Goal: Find specific page/section: Find specific page/section

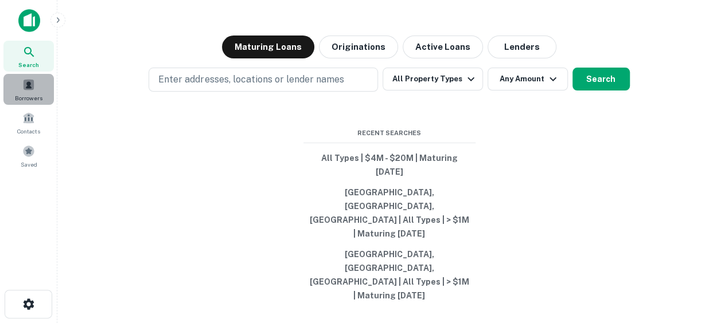
click at [9, 103] on div "Borrowers" at bounding box center [28, 89] width 50 height 31
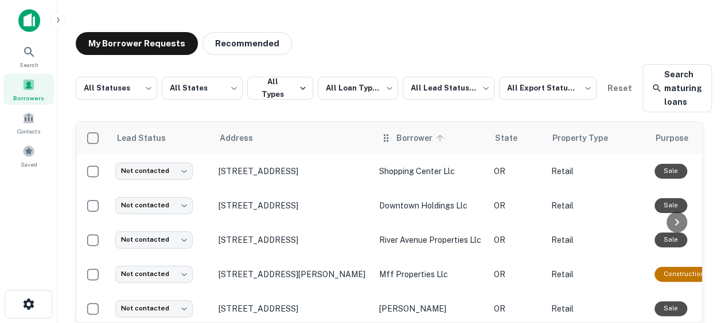
click at [416, 139] on span "Borrower" at bounding box center [421, 138] width 51 height 14
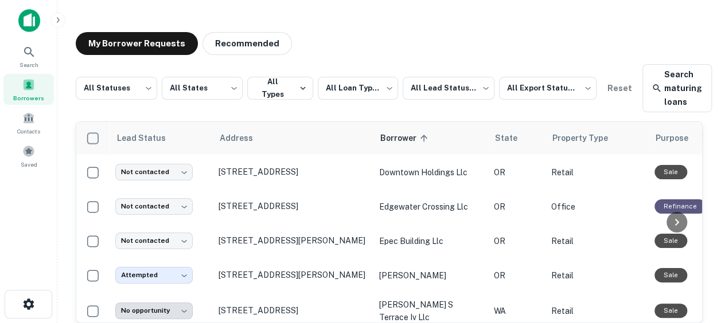
scroll to position [30, 0]
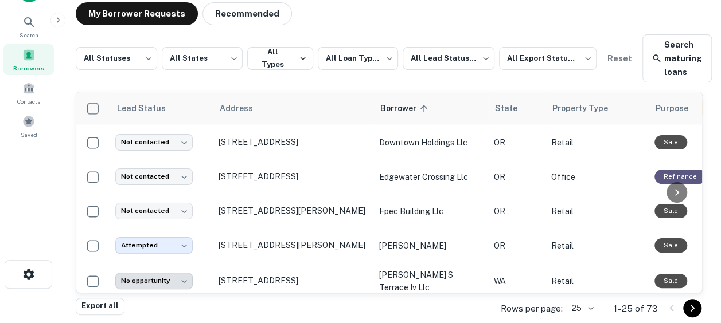
click at [693, 310] on icon "Go to next page" at bounding box center [692, 309] width 14 height 14
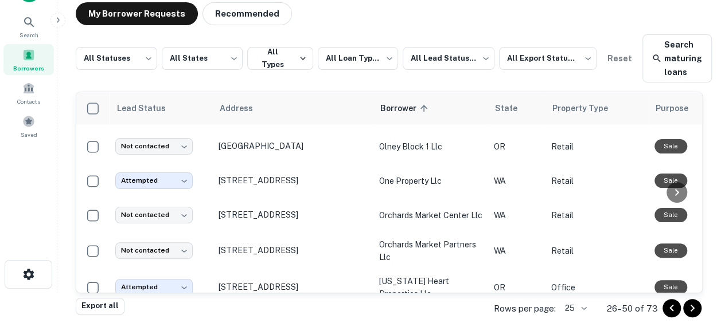
scroll to position [771, 0]
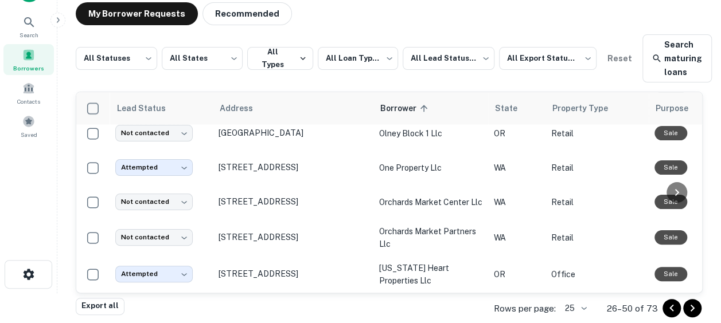
click at [689, 306] on icon "Go to next page" at bounding box center [692, 309] width 14 height 14
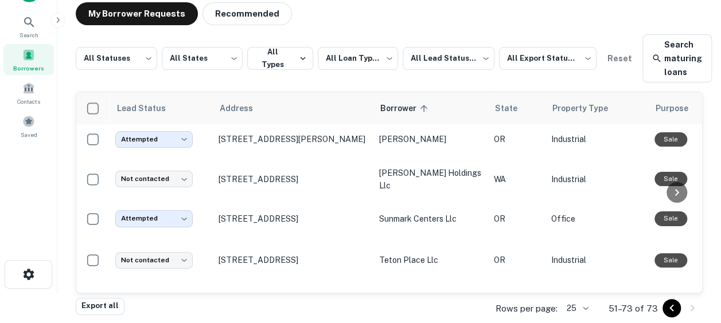
scroll to position [478, 0]
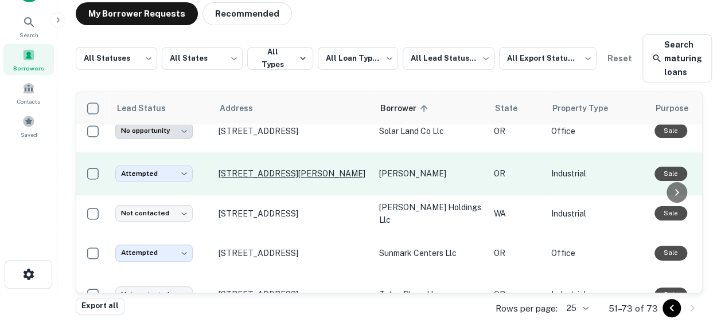
click at [286, 179] on p "[STREET_ADDRESS][PERSON_NAME]" at bounding box center [293, 174] width 149 height 10
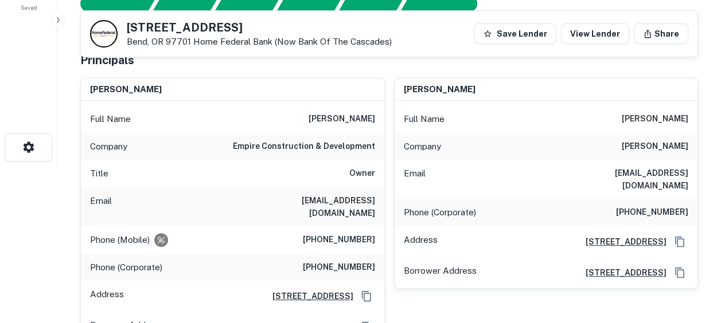
scroll to position [157, 0]
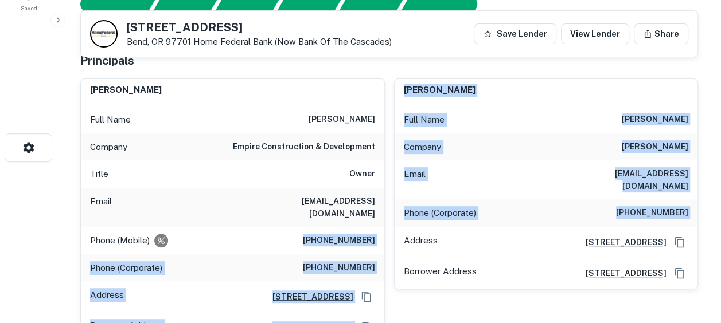
drag, startPoint x: 317, startPoint y: 225, endPoint x: 385, endPoint y: 233, distance: 68.7
click at [385, 233] on div "[PERSON_NAME] Full Name [PERSON_NAME] Company empire construction & development…" at bounding box center [384, 206] width 627 height 275
drag, startPoint x: 385, startPoint y: 233, endPoint x: 341, endPoint y: 229, distance: 44.3
click at [341, 234] on h6 "[PHONE_NUMBER]" at bounding box center [339, 241] width 72 height 14
click at [307, 234] on h6 "[PHONE_NUMBER]" at bounding box center [339, 241] width 72 height 14
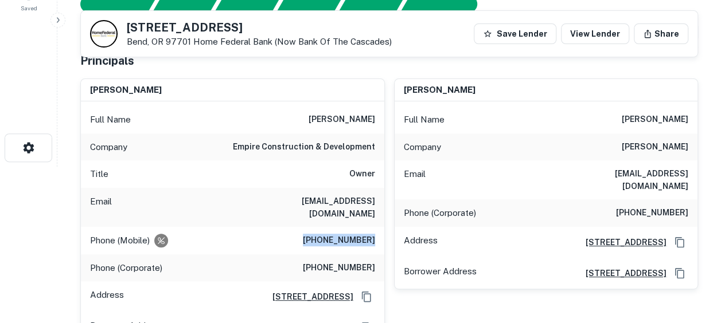
drag, startPoint x: 315, startPoint y: 226, endPoint x: 377, endPoint y: 227, distance: 61.4
click at [377, 227] on div "Phone (Mobile) [PHONE_NUMBER]" at bounding box center [232, 241] width 303 height 28
copy h6 "[PHONE_NUMBER]"
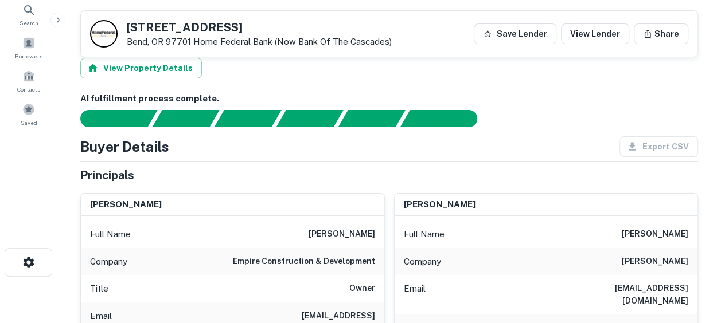
scroll to position [0, 0]
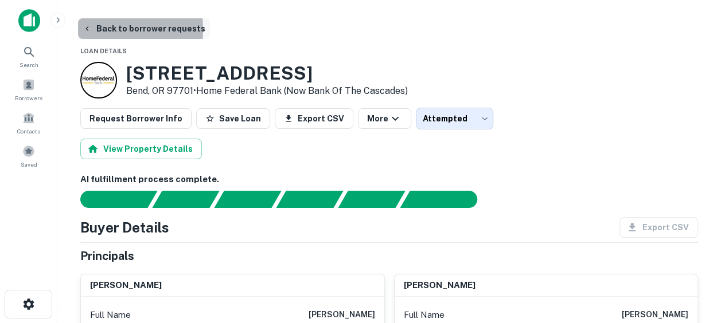
click at [89, 30] on icon "button" at bounding box center [87, 28] width 9 height 9
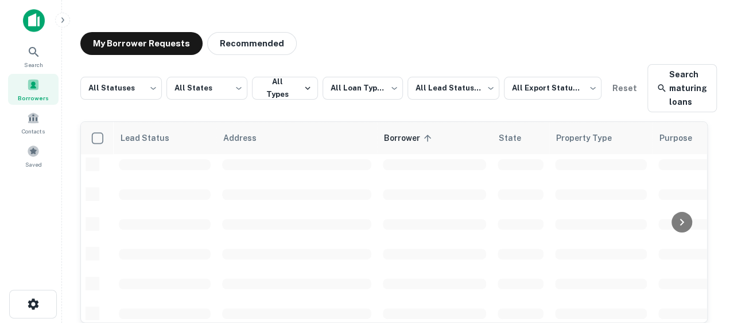
scroll to position [478, 0]
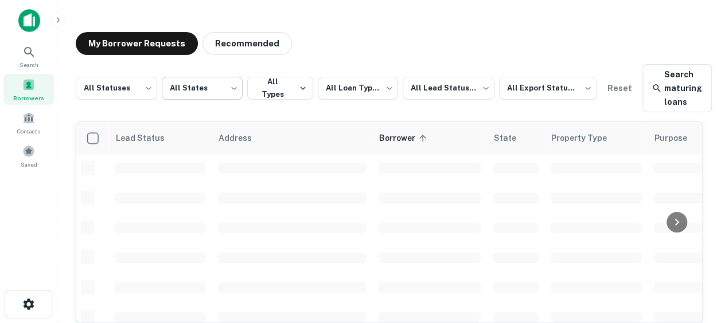
click at [216, 87] on body "**********" at bounding box center [360, 161] width 721 height 323
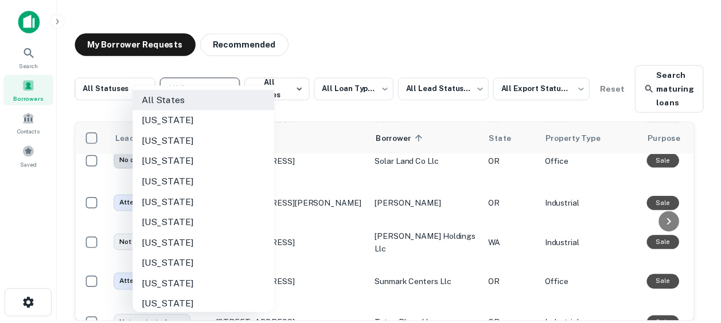
scroll to position [833, 0]
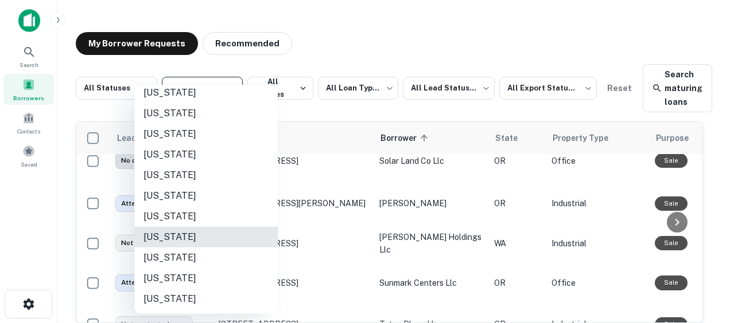
click at [217, 238] on li "[US_STATE]" at bounding box center [205, 237] width 143 height 21
type input "**"
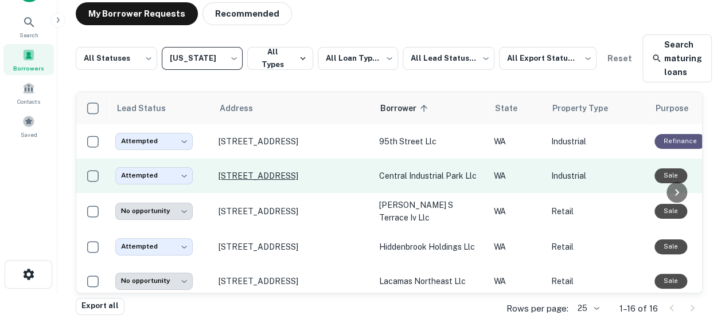
click at [296, 174] on p "[STREET_ADDRESS]" at bounding box center [293, 176] width 149 height 10
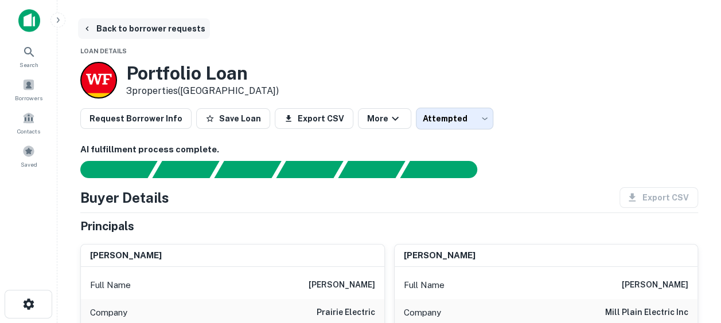
click at [116, 25] on button "Back to borrower requests" at bounding box center [144, 28] width 132 height 21
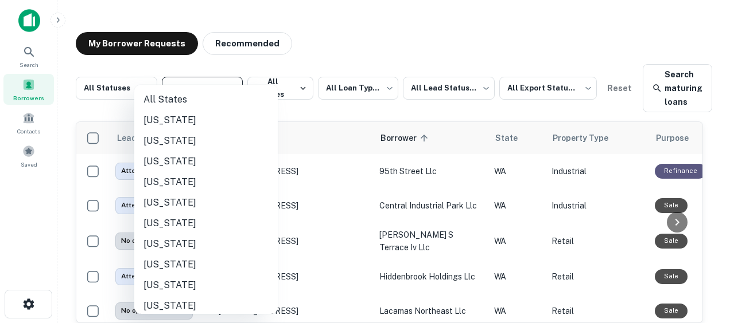
click at [219, 81] on body "**********" at bounding box center [365, 161] width 730 height 323
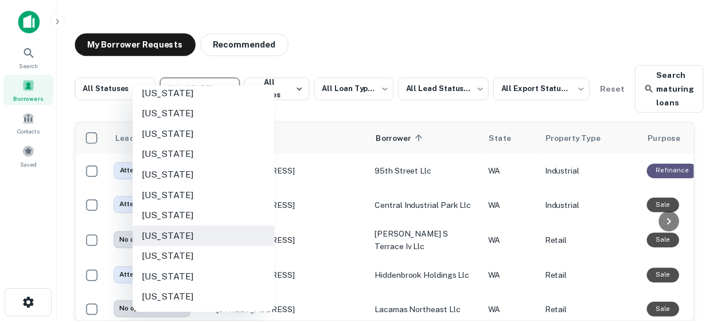
scroll to position [623, 0]
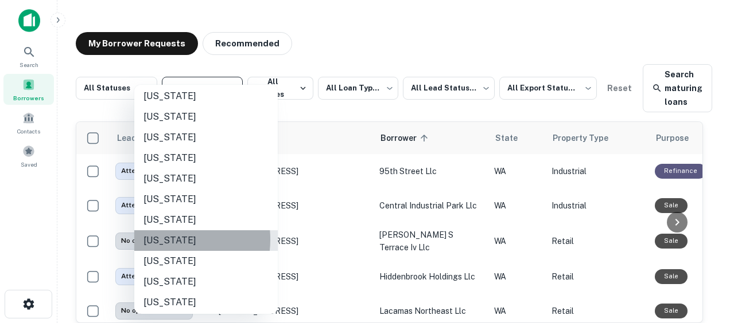
click at [162, 240] on li "[US_STATE]" at bounding box center [205, 241] width 143 height 21
type input "**"
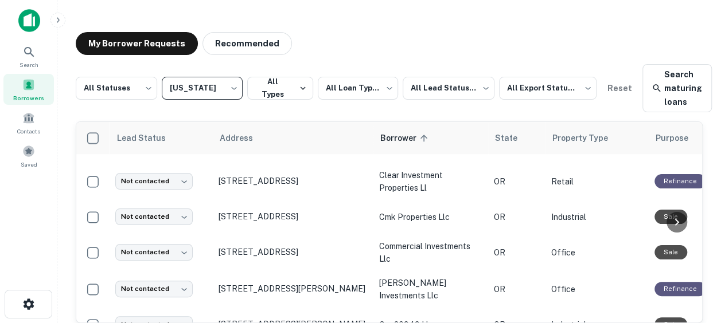
scroll to position [345, 0]
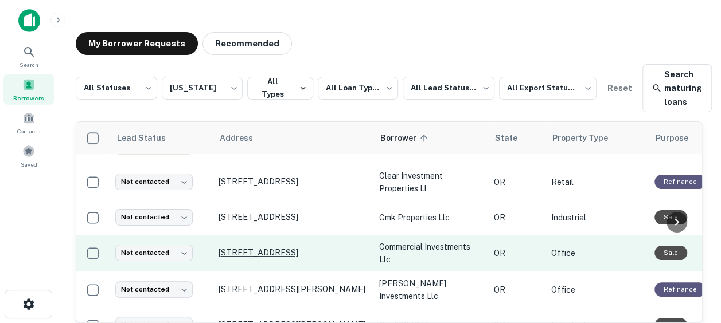
click at [279, 248] on p "[STREET_ADDRESS]" at bounding box center [293, 253] width 149 height 10
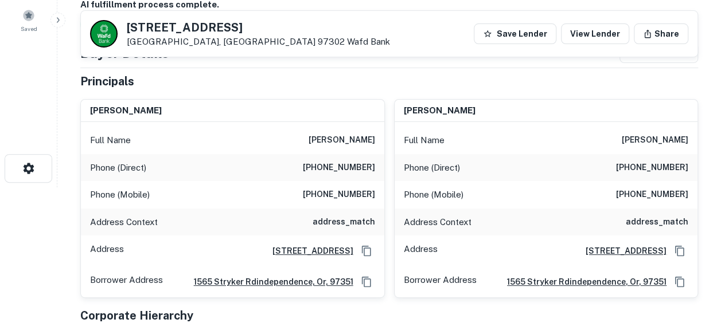
scroll to position [136, 0]
